Goal: Task Accomplishment & Management: Use online tool/utility

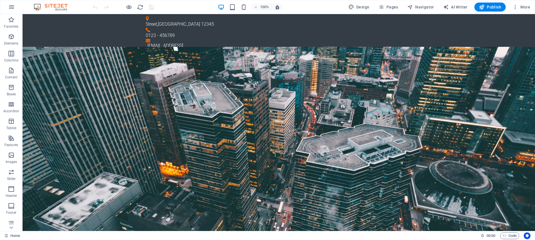
click at [54, 8] on img at bounding box center [53, 7] width 42 height 7
click at [50, 7] on img at bounding box center [53, 7] width 42 height 7
click at [526, 5] on span "More" at bounding box center [522, 7] width 18 height 6
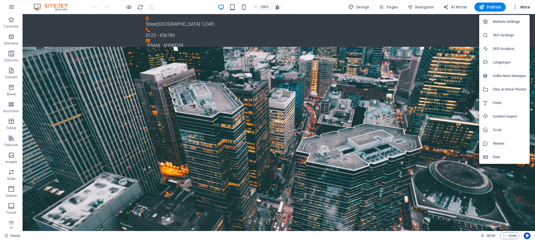
drag, startPoint x: 533, startPoint y: 36, endPoint x: 531, endPoint y: 61, distance: 25.7
click at [531, 61] on div at bounding box center [267, 120] width 535 height 240
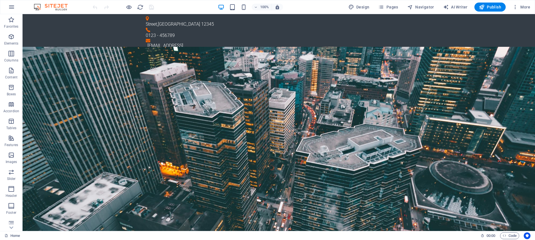
click at [42, 5] on img at bounding box center [53, 7] width 42 height 7
click at [60, 4] on img at bounding box center [53, 7] width 42 height 7
click at [10, 9] on icon "button" at bounding box center [11, 7] width 7 height 7
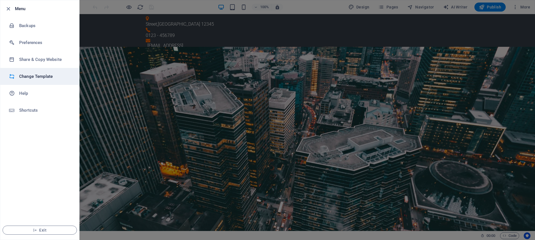
click at [32, 75] on h6 "Change Template" at bounding box center [45, 76] width 52 height 7
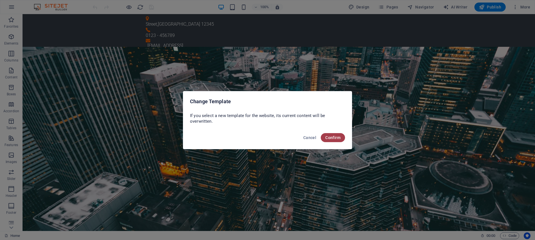
click at [330, 139] on span "Confirm" at bounding box center [333, 137] width 15 height 5
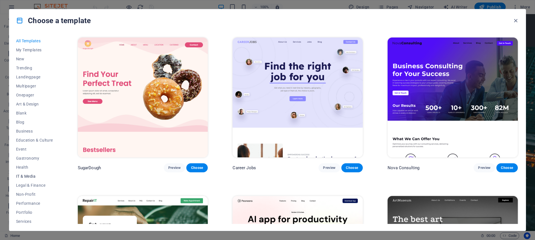
click at [28, 174] on span "IT & Media" at bounding box center [34, 176] width 37 height 5
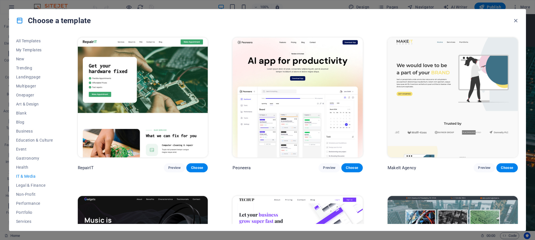
click at [449, 103] on div "MakeIt Agency Preview Choose" at bounding box center [453, 104] width 133 height 136
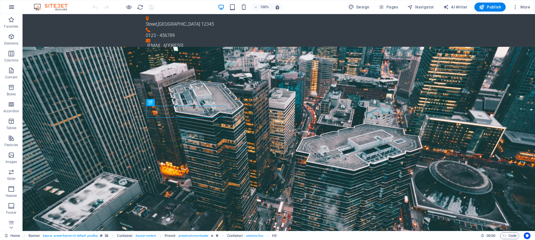
click at [10, 8] on icon "button" at bounding box center [11, 7] width 7 height 7
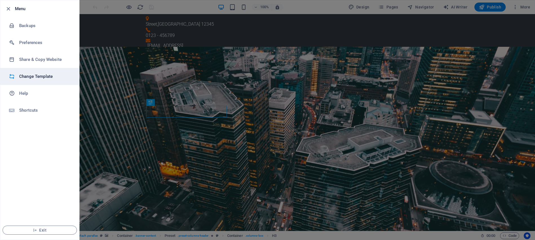
click at [30, 76] on h6 "Change Template" at bounding box center [45, 76] width 52 height 7
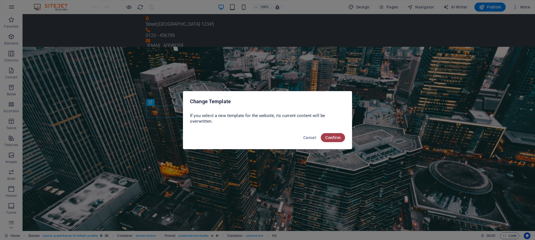
click at [333, 139] on span "Confirm" at bounding box center [333, 137] width 15 height 5
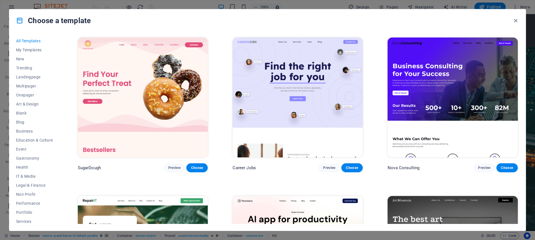
scroll to position [226, 0]
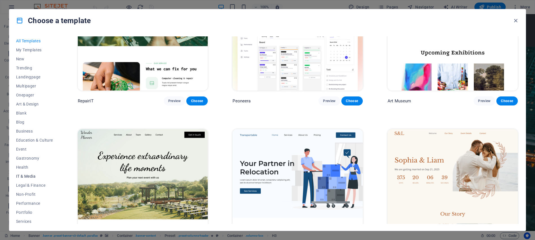
click at [21, 177] on span "IT & Media" at bounding box center [34, 176] width 37 height 5
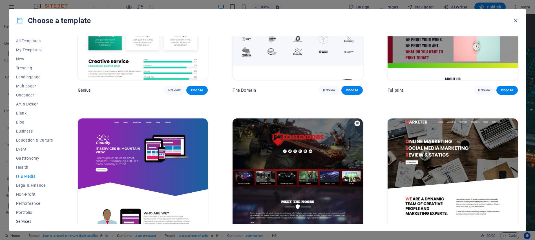
scroll to position [38, 0]
click at [30, 181] on span "Services" at bounding box center [34, 183] width 37 height 5
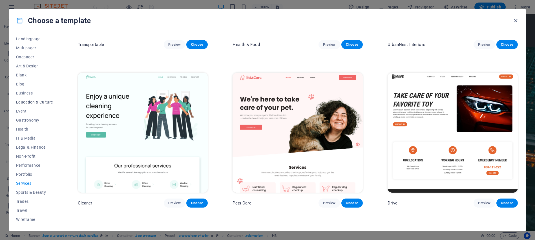
scroll to position [0, 0]
click at [31, 104] on span "Art & Design" at bounding box center [34, 104] width 37 height 5
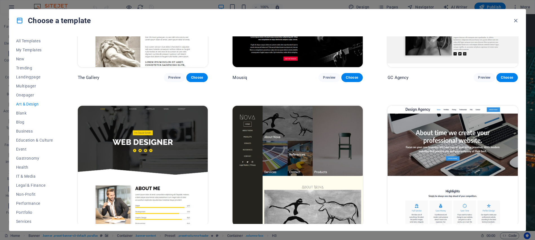
scroll to position [395, 0]
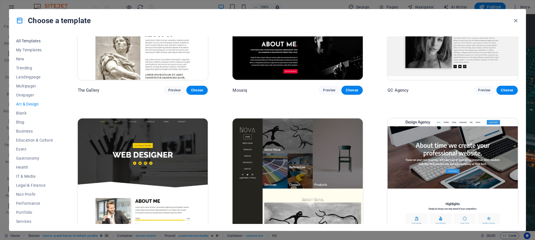
click at [33, 39] on span "All Templates" at bounding box center [34, 41] width 37 height 5
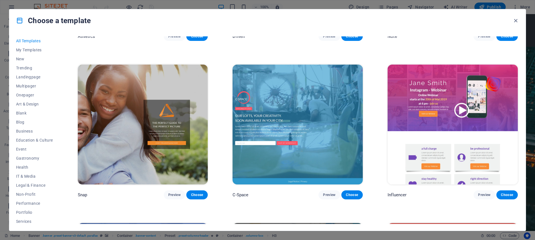
scroll to position [7624, 0]
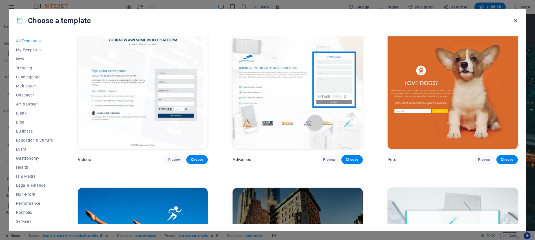
drag, startPoint x: 517, startPoint y: 21, endPoint x: 348, endPoint y: 66, distance: 174.8
click at [517, 21] on icon "button" at bounding box center [516, 20] width 6 height 6
